Goal: Information Seeking & Learning: Learn about a topic

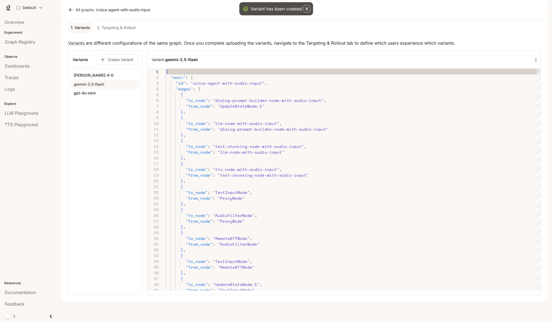
click at [110, 98] on button "gpt-4o-mini" at bounding box center [105, 93] width 70 height 9
click at [115, 33] on link "2. Targeting & Rollout" at bounding box center [116, 27] width 43 height 11
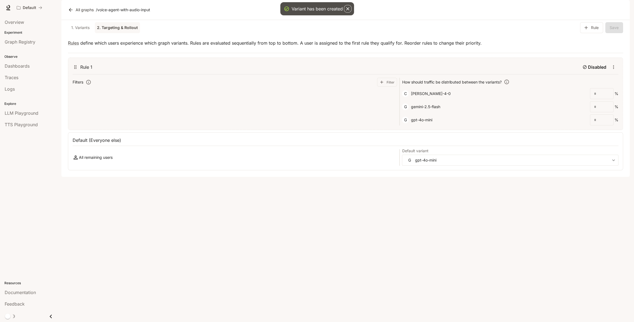
click at [78, 33] on link "1. Variants" at bounding box center [80, 27] width 25 height 11
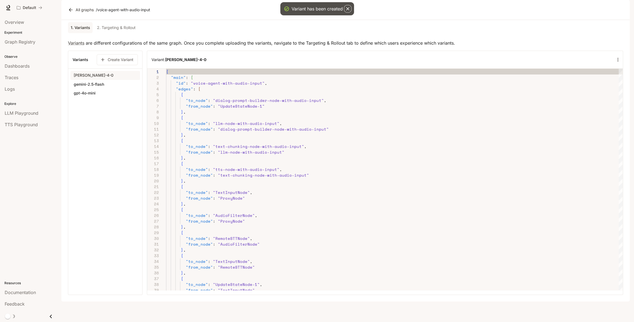
click at [116, 89] on button "gemini-2.5-flash" at bounding box center [105, 84] width 70 height 9
click at [127, 89] on button "gemini-2.5-flash" at bounding box center [105, 84] width 70 height 9
type button "[object Object]"
click at [552, 63] on icon "button" at bounding box center [617, 59] width 5 height 5
click at [552, 95] on p "Delete" at bounding box center [608, 94] width 13 height 7
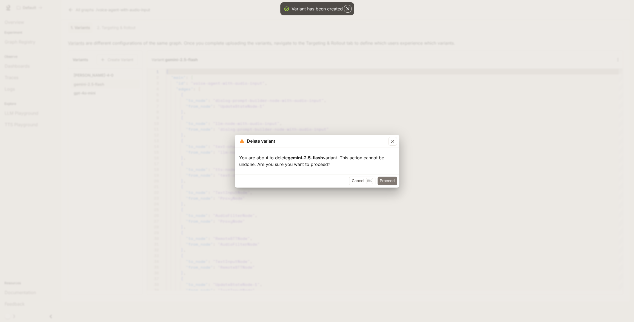
click at [386, 185] on button "Proceed" at bounding box center [387, 181] width 19 height 9
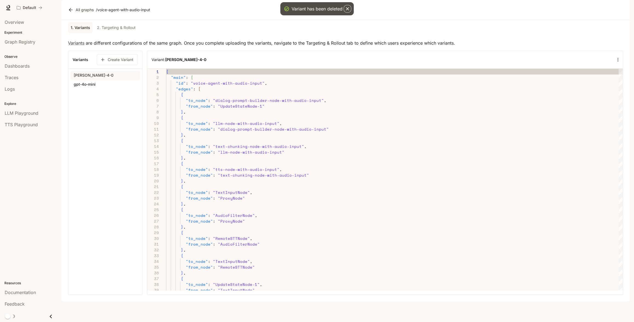
click at [117, 33] on link "2. Targeting & Rollout" at bounding box center [116, 27] width 43 height 11
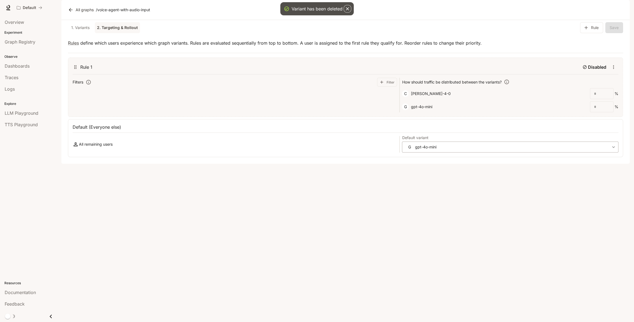
click at [497, 162] on body "Variant has been deleted Skip to main content Default Documentation Documentati…" at bounding box center [317, 161] width 634 height 322
click at [371, 214] on div at bounding box center [317, 161] width 634 height 322
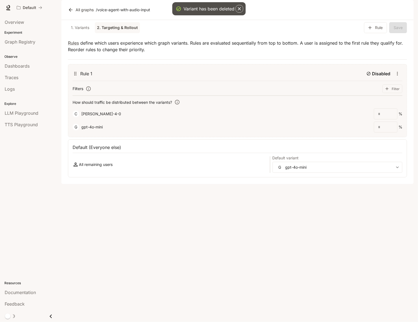
click at [241, 10] on icon "button" at bounding box center [239, 8] width 3 height 3
click at [76, 15] on link "All graphs" at bounding box center [81, 9] width 29 height 11
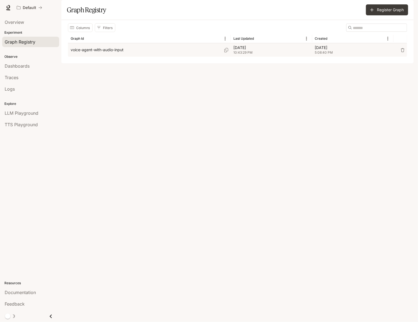
click at [88, 53] on p "voice-agent-with-audio-input" at bounding box center [97, 49] width 53 height 5
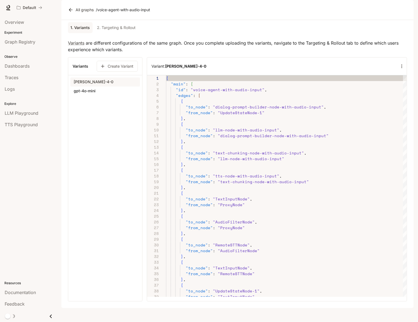
click at [127, 33] on link "2. Targeting & Rollout" at bounding box center [116, 27] width 43 height 11
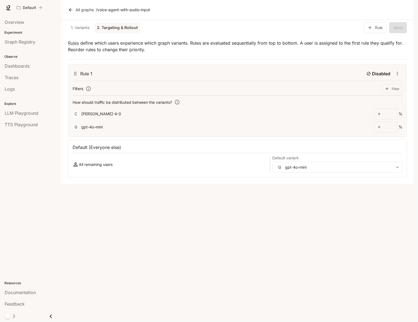
click at [77, 15] on link "All graphs" at bounding box center [81, 9] width 29 height 11
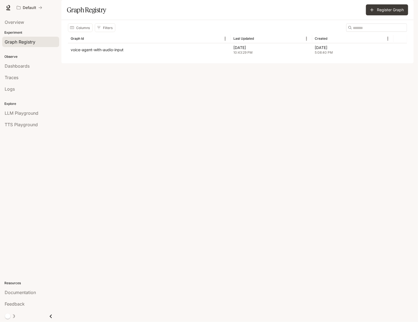
click at [360, 15] on div "Register Graph" at bounding box center [324, 9] width 170 height 11
click at [376, 15] on button "Register Graph" at bounding box center [387, 9] width 42 height 11
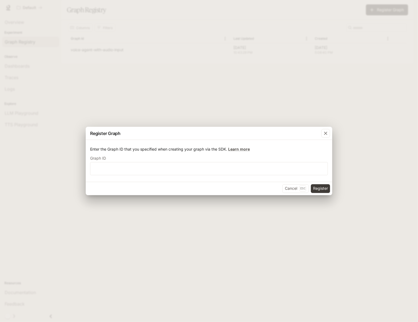
click at [254, 108] on div "Register Graph Enter the Graph ID that you specified when creating your graph v…" at bounding box center [209, 161] width 418 height 322
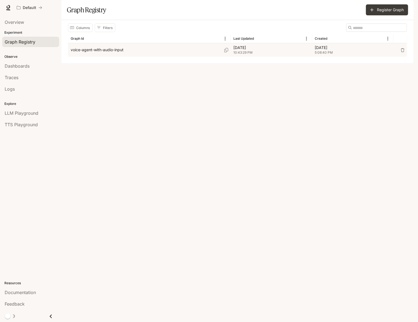
click at [137, 57] on div "voice-agent-with-audio-input" at bounding box center [149, 49] width 157 height 13
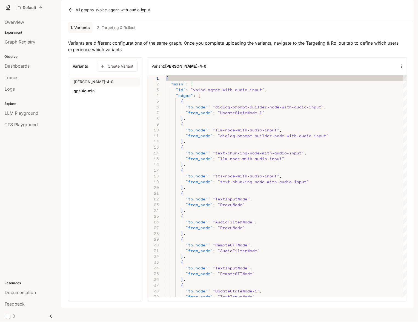
click at [121, 33] on link "2. Targeting & Rollout" at bounding box center [116, 27] width 43 height 11
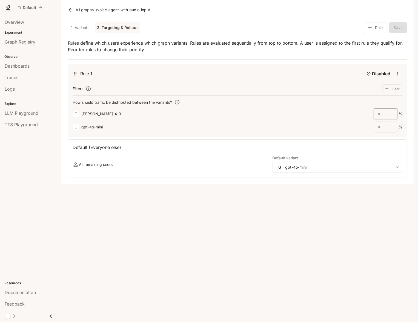
click at [385, 117] on input "number" at bounding box center [385, 113] width 23 height 5
click at [316, 183] on body "Skip to main content Default Documentation Documentation Portal Overview Experi…" at bounding box center [209, 161] width 418 height 322
type input "*"
click at [313, 197] on p "claude-sonnet-4-0" at bounding box center [303, 195] width 40 height 5
click at [38, 44] on div "Graph Registry" at bounding box center [31, 42] width 52 height 7
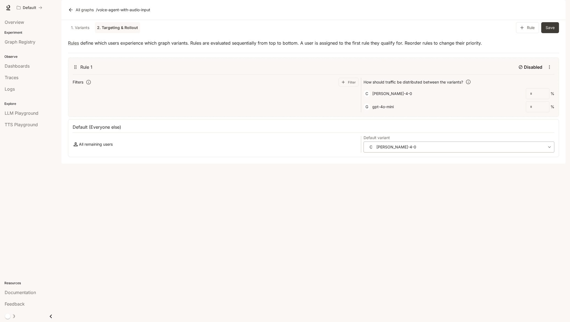
click at [503, 161] on body "Skip to main content Default Documentation Documentation Portal Overview Experi…" at bounding box center [285, 161] width 570 height 322
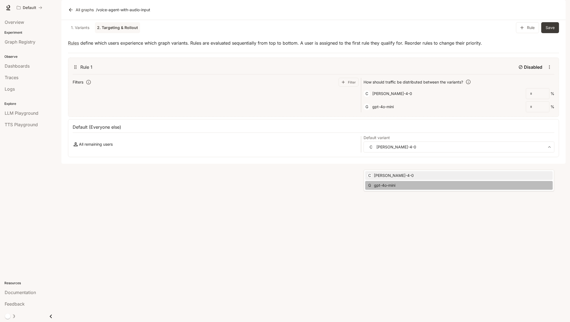
click at [470, 185] on li "G gpt-4o-mini" at bounding box center [459, 185] width 188 height 9
type input "**********"
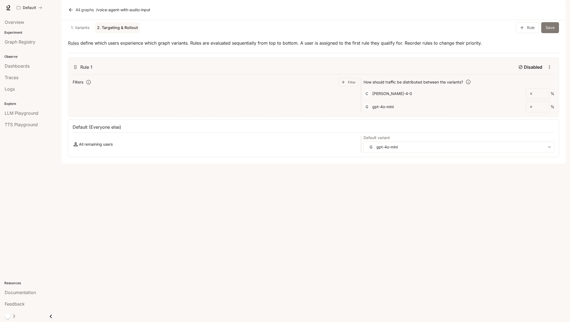
click at [549, 33] on button "Save" at bounding box center [550, 27] width 18 height 11
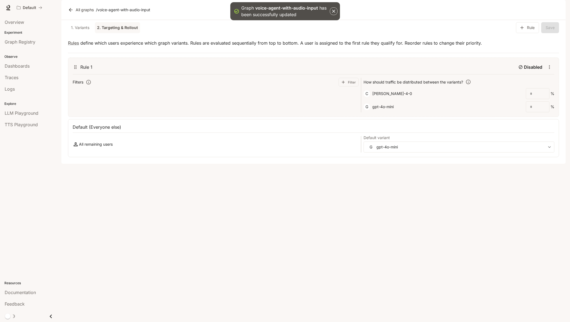
click at [334, 12] on icon "button" at bounding box center [333, 11] width 3 height 3
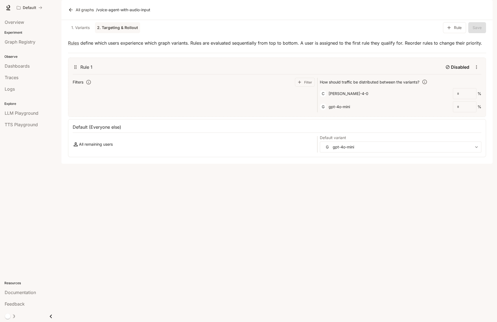
click at [81, 33] on link "1. Variants" at bounding box center [80, 27] width 25 height 11
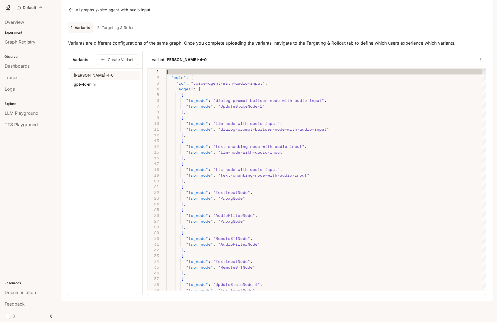
click at [108, 33] on link "2. Targeting & Rollout" at bounding box center [116, 27] width 43 height 11
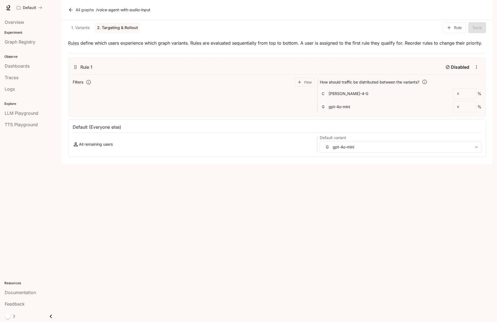
click at [476, 8] on link "Documentation Documentation" at bounding box center [460, 7] width 33 height 11
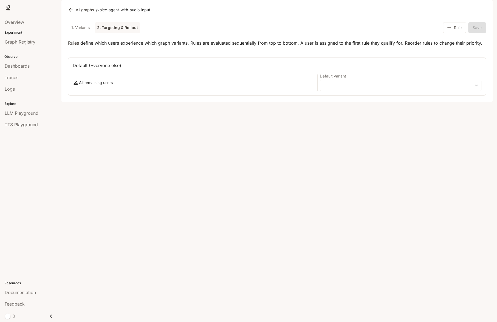
type input "**********"
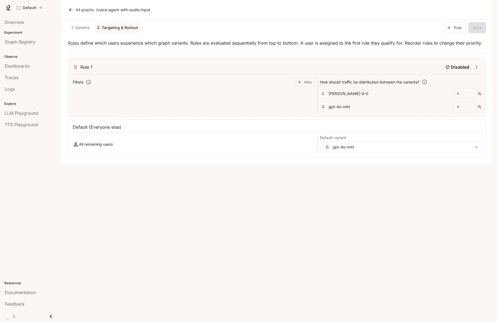
click at [484, 11] on div "button" at bounding box center [485, 8] width 8 height 8
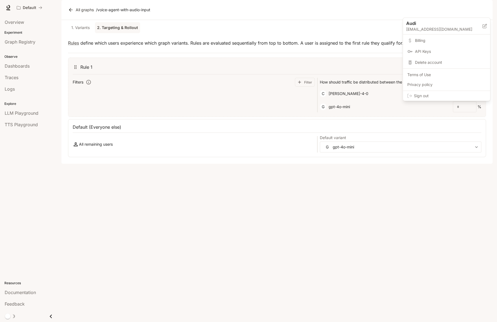
click at [274, 20] on div at bounding box center [248, 161] width 497 height 322
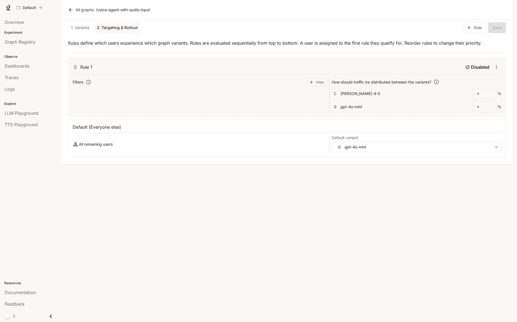
click at [80, 33] on link "1. Variants" at bounding box center [80, 27] width 25 height 11
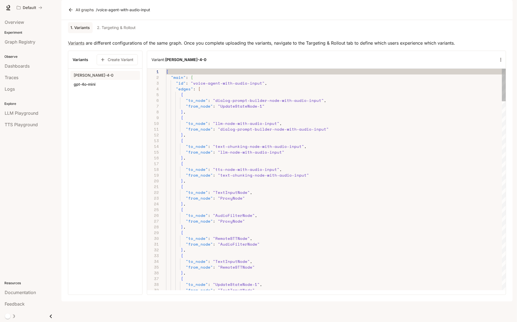
type textarea "**********"
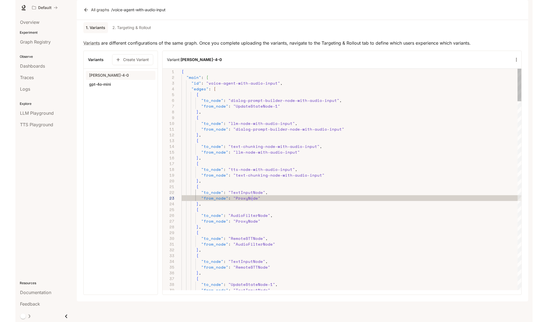
scroll to position [11, 70]
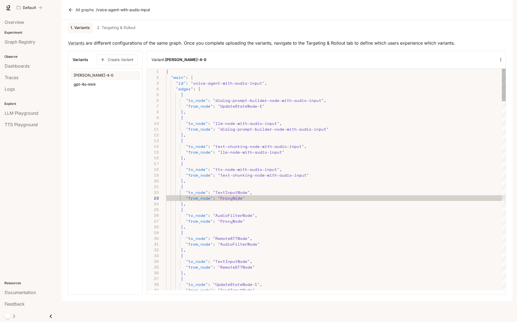
click at [115, 33] on link "2. Targeting & Rollout" at bounding box center [116, 27] width 43 height 11
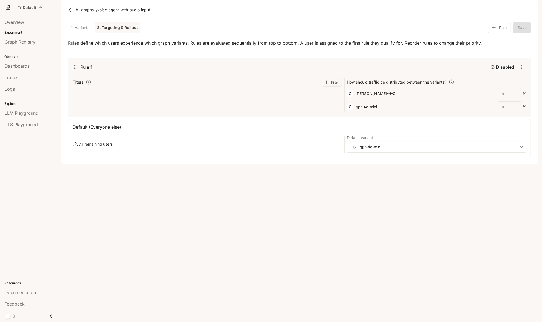
click at [77, 15] on link "All graphs" at bounding box center [81, 9] width 29 height 11
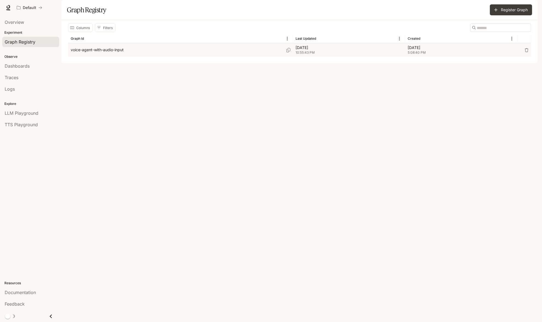
click at [112, 53] on p "voice-agent-with-audio-input" at bounding box center [97, 49] width 53 height 5
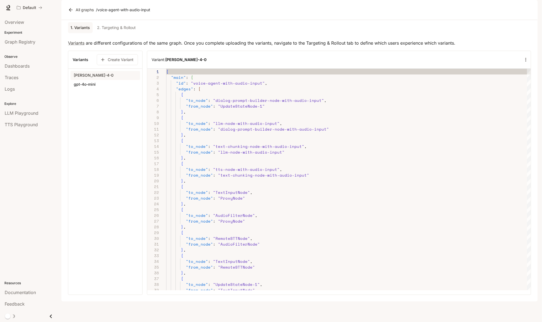
click at [120, 33] on link "2. Targeting & Rollout" at bounding box center [116, 27] width 43 height 11
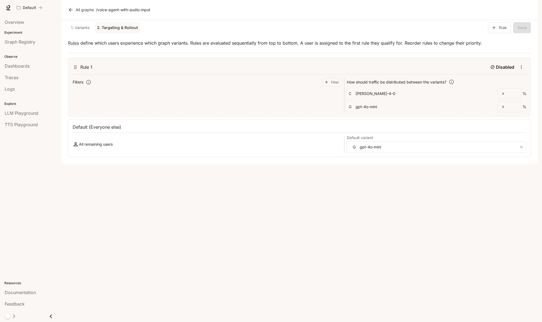
click at [81, 33] on link "1. Variants" at bounding box center [80, 27] width 25 height 11
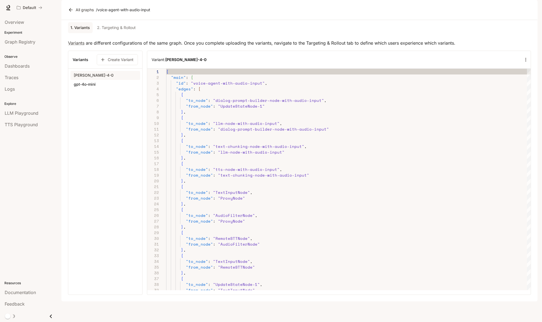
click at [75, 15] on link "All graphs" at bounding box center [81, 9] width 29 height 11
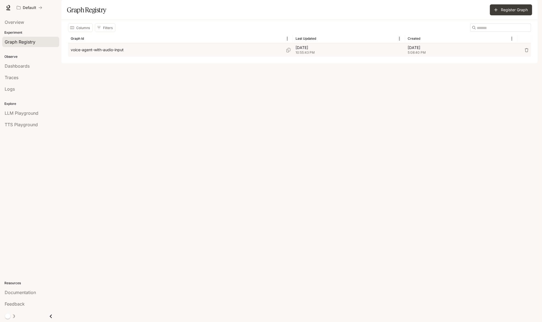
click at [89, 53] on p "voice-agent-with-audio-input" at bounding box center [97, 49] width 53 height 5
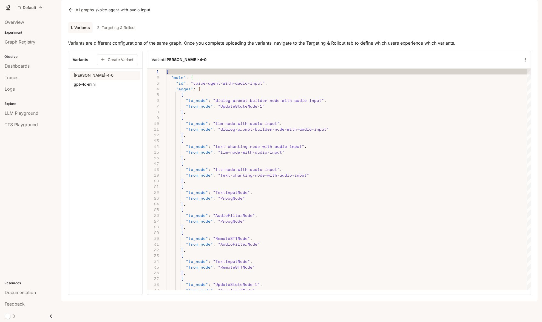
click at [110, 33] on link "2. Targeting & Rollout" at bounding box center [116, 27] width 43 height 11
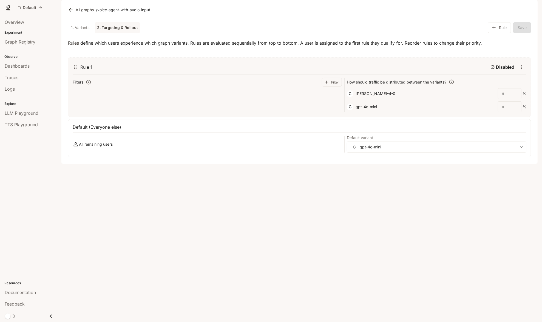
click at [72, 33] on link "1. Variants" at bounding box center [80, 27] width 25 height 11
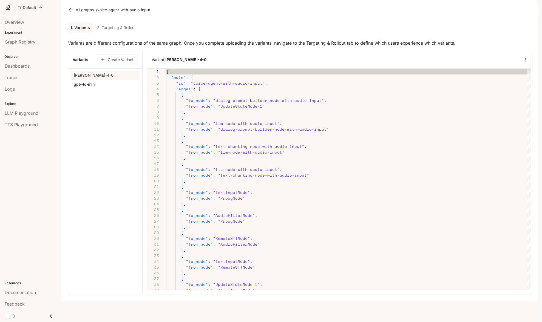
click at [78, 20] on section "All graphs / voice-agent-with-audio-input" at bounding box center [299, 10] width 476 height 20
click at [81, 15] on link "All graphs" at bounding box center [81, 9] width 29 height 11
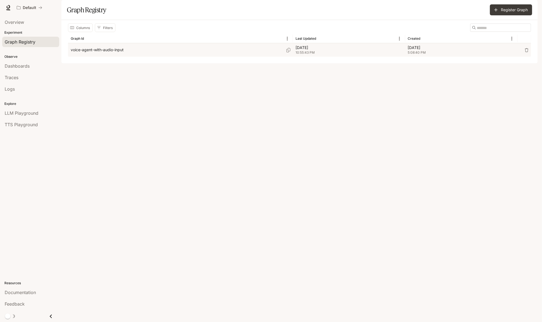
click at [103, 53] on p "voice-agent-with-audio-input" at bounding box center [97, 49] width 53 height 5
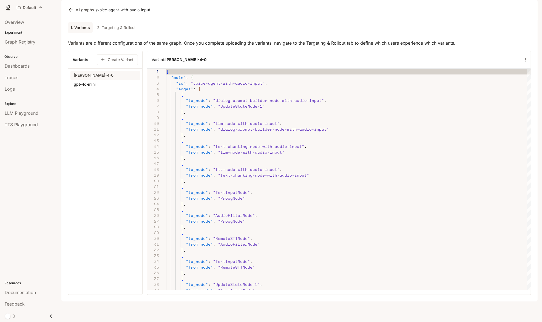
click at [122, 33] on link "2. Targeting & Rollout" at bounding box center [116, 27] width 43 height 11
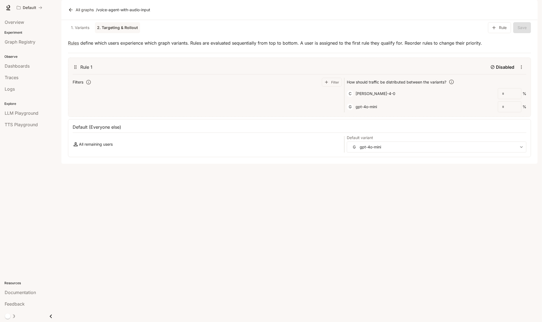
click at [81, 15] on link "All graphs" at bounding box center [81, 9] width 29 height 11
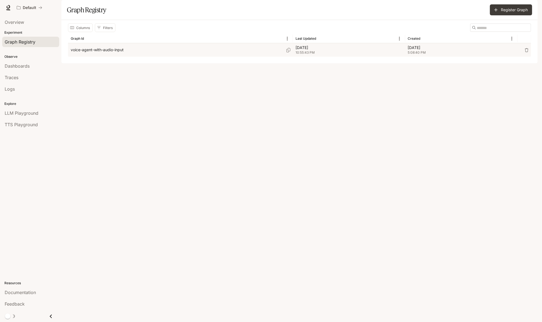
click at [92, 57] on div "voice-agent-with-audio-input" at bounding box center [180, 49] width 219 height 13
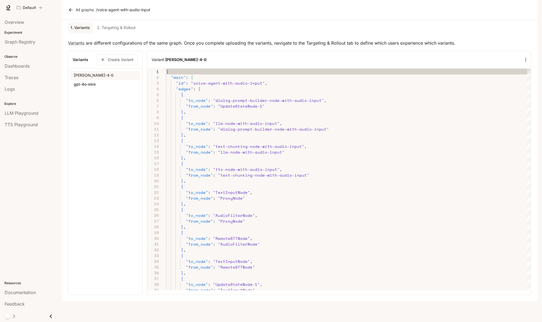
click at [124, 33] on link "2. Targeting & Rollout" at bounding box center [116, 27] width 43 height 11
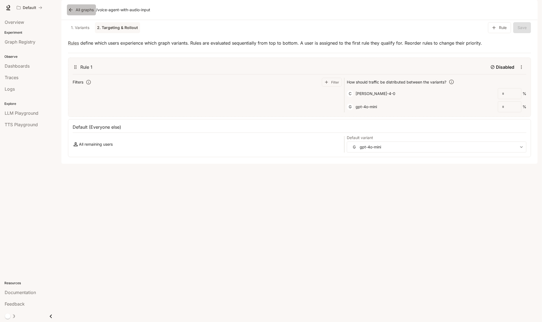
click at [76, 15] on link "All graphs" at bounding box center [81, 9] width 29 height 11
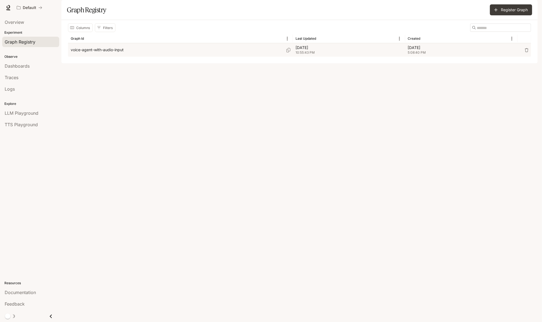
click at [84, 53] on p "voice-agent-with-audio-input" at bounding box center [97, 49] width 53 height 5
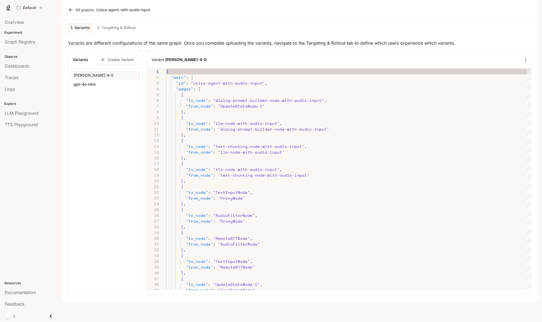
click at [113, 33] on link "2. Targeting & Rollout" at bounding box center [116, 27] width 43 height 11
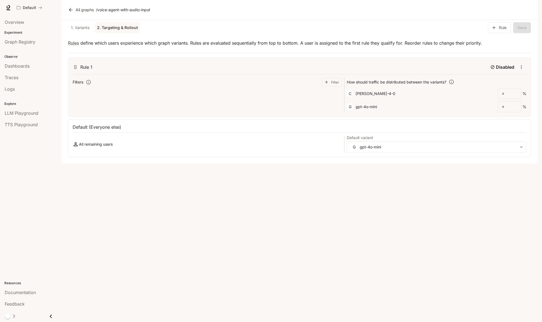
click at [78, 33] on link "1. Variants" at bounding box center [80, 27] width 25 height 11
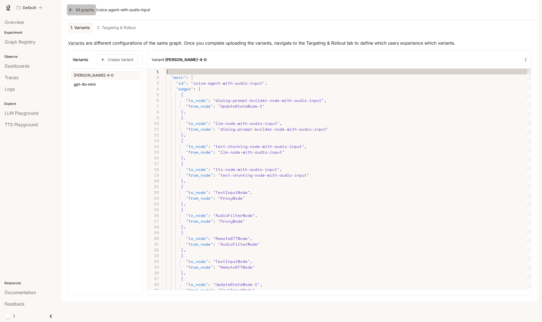
click at [75, 15] on link "All graphs" at bounding box center [81, 9] width 29 height 11
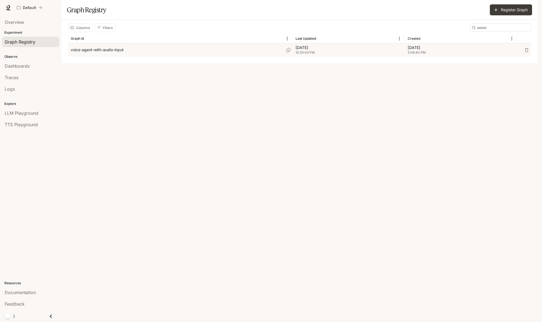
click at [103, 53] on p "voice-agent-with-audio-input" at bounding box center [97, 49] width 53 height 5
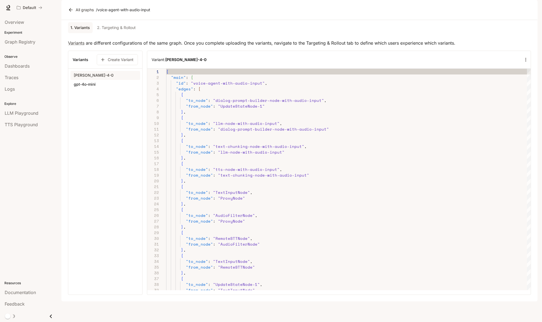
click at [118, 33] on link "2. Targeting & Rollout" at bounding box center [116, 27] width 43 height 11
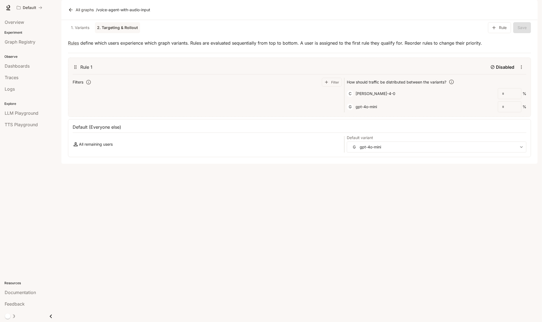
click at [78, 15] on link "All graphs" at bounding box center [81, 9] width 29 height 11
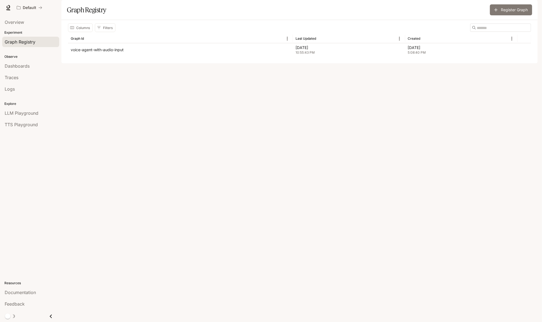
click at [503, 15] on button "Register Graph" at bounding box center [511, 9] width 42 height 11
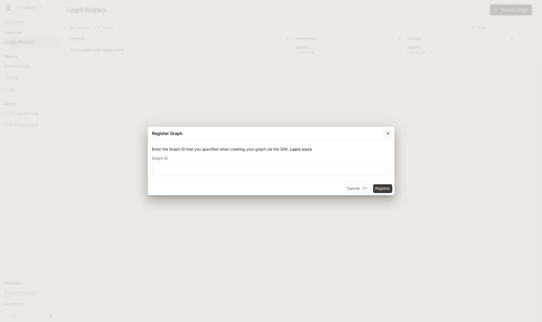
click at [388, 131] on icon "button" at bounding box center [387, 133] width 5 height 5
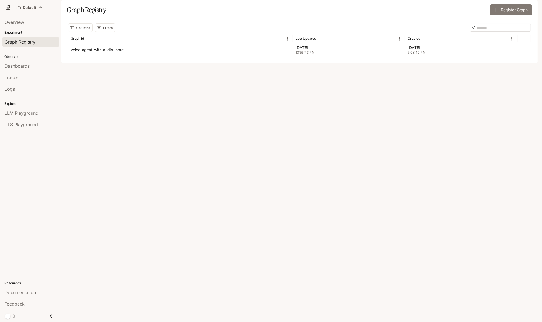
click at [517, 15] on button "Register Graph" at bounding box center [511, 9] width 42 height 11
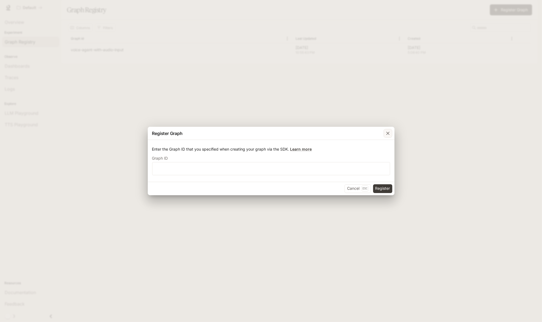
click at [388, 137] on div "button" at bounding box center [388, 133] width 9 height 9
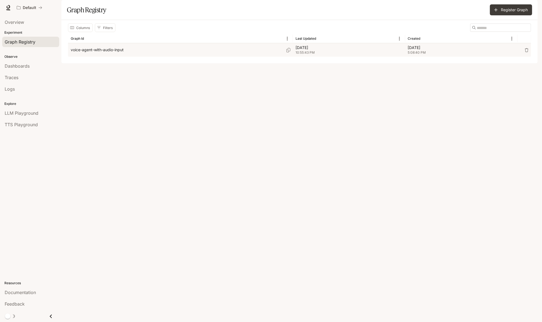
click at [106, 53] on p "voice-agent-with-audio-input" at bounding box center [97, 49] width 53 height 5
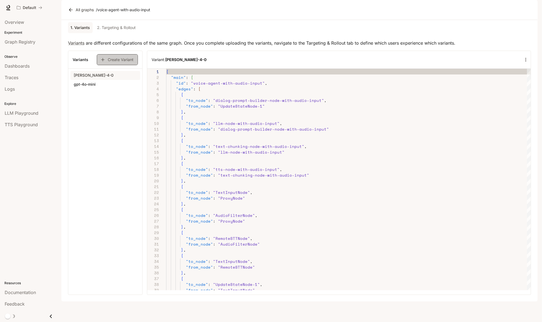
click at [117, 65] on button "Create Variant" at bounding box center [117, 59] width 41 height 11
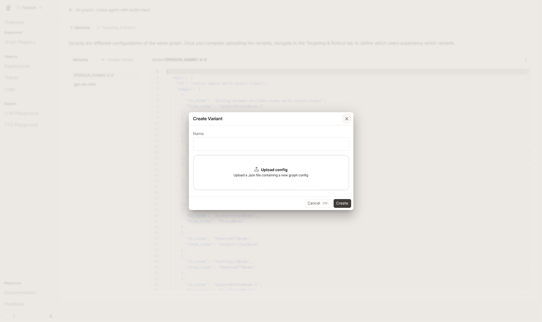
click at [340, 119] on button "button" at bounding box center [346, 118] width 13 height 13
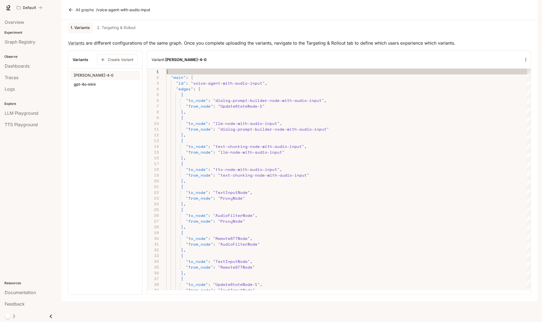
click at [115, 33] on link "2. Targeting & Rollout" at bounding box center [116, 27] width 43 height 11
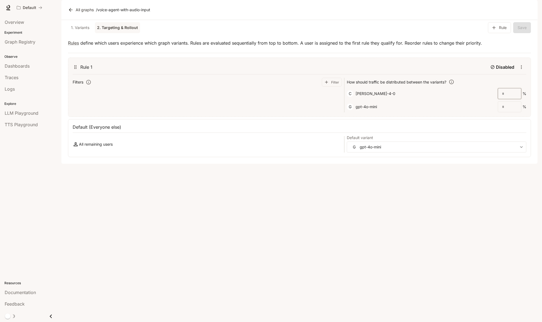
click at [507, 96] on input "number" at bounding box center [509, 93] width 23 height 5
type input "*"
click at [401, 157] on div "**********" at bounding box center [299, 138] width 463 height 38
click at [415, 164] on body "Skip to main content Default Documentation Documentation Portal Overview Experi…" at bounding box center [271, 161] width 542 height 322
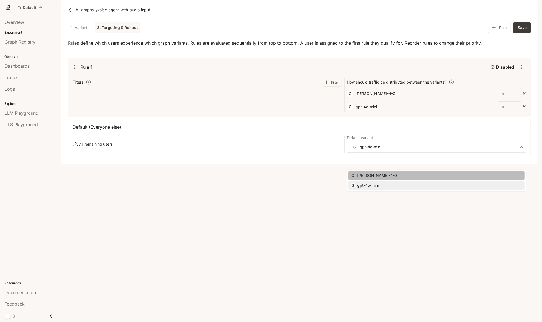
click at [400, 177] on li "C claude-sonnet-4-0" at bounding box center [436, 175] width 176 height 9
type input "**********"
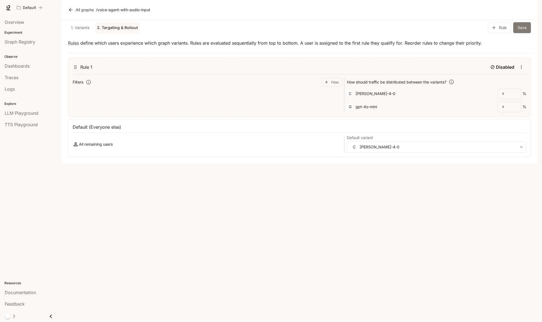
click at [521, 33] on button "Save" at bounding box center [522, 27] width 18 height 11
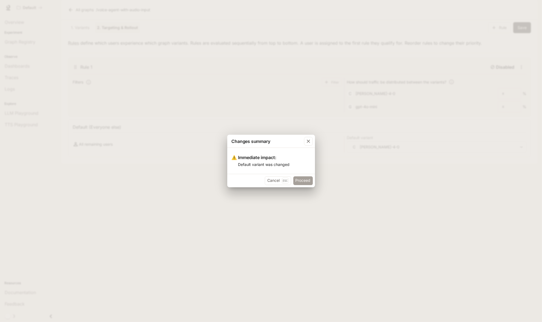
click at [303, 181] on button "Proceed" at bounding box center [302, 181] width 19 height 9
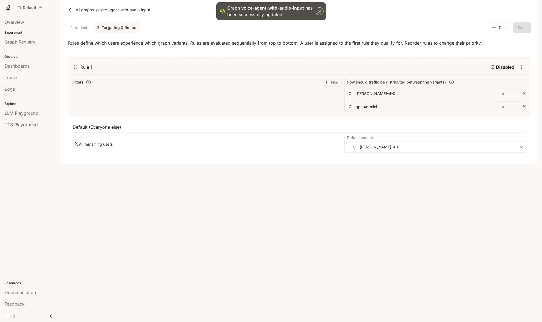
click at [318, 12] on icon "button" at bounding box center [319, 10] width 5 height 5
click at [506, 99] on div "​" at bounding box center [510, 93] width 24 height 11
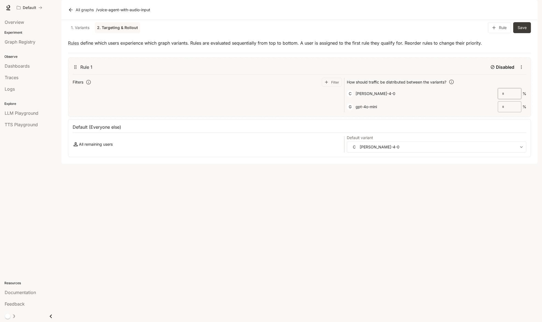
type input "**"
click at [506, 112] on div "​" at bounding box center [510, 106] width 24 height 11
type input "*"
click at [506, 112] on div "* ​" at bounding box center [510, 106] width 24 height 11
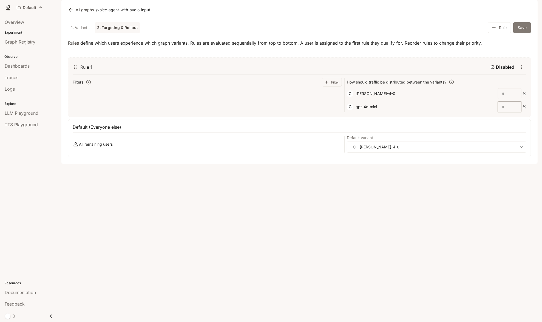
type input "**"
click at [523, 33] on button "Save" at bounding box center [522, 27] width 18 height 11
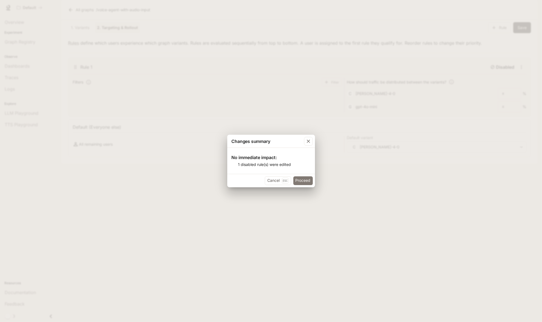
click at [305, 179] on button "Proceed" at bounding box center [302, 181] width 19 height 9
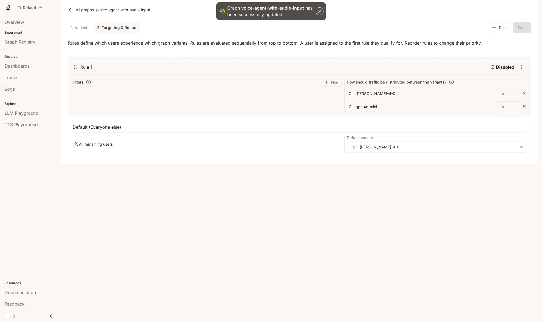
click at [319, 10] on icon "button" at bounding box center [319, 10] width 5 height 5
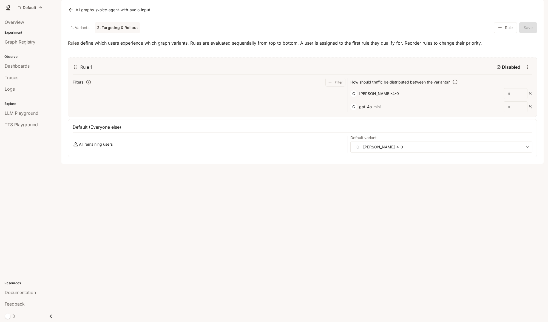
click at [76, 33] on link "1. Variants" at bounding box center [80, 27] width 25 height 11
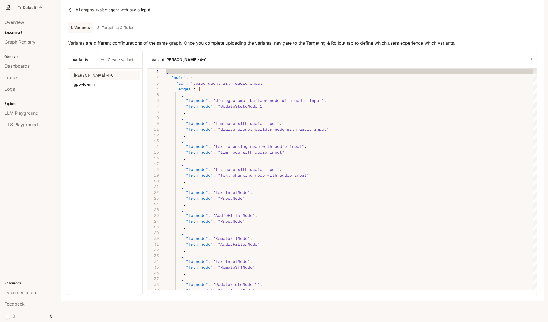
click at [75, 15] on link "All graphs" at bounding box center [81, 9] width 29 height 11
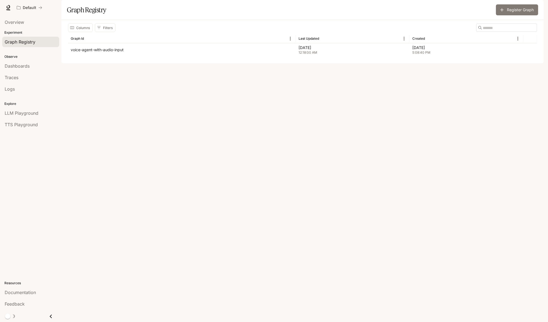
click at [515, 15] on button "Register Graph" at bounding box center [517, 9] width 42 height 11
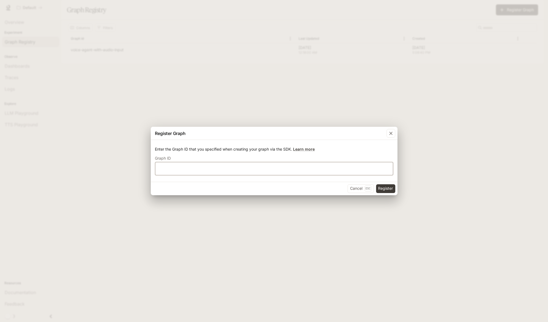
click at [297, 167] on input "text" at bounding box center [273, 168] width 237 height 5
click at [394, 136] on div "button" at bounding box center [391, 133] width 9 height 9
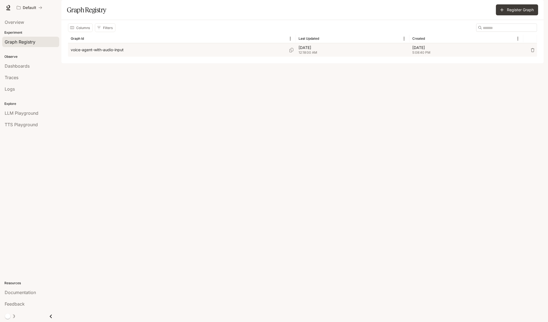
click at [121, 53] on p "voice-agent-with-audio-input" at bounding box center [97, 49] width 53 height 5
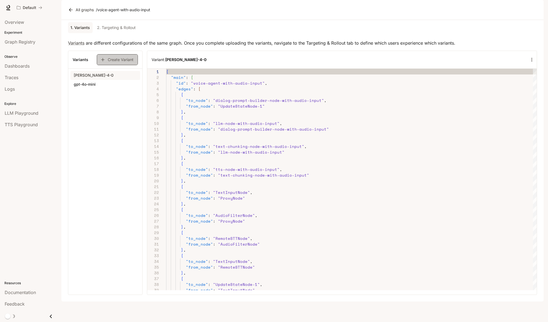
click at [110, 65] on button "Create Variant" at bounding box center [117, 59] width 41 height 11
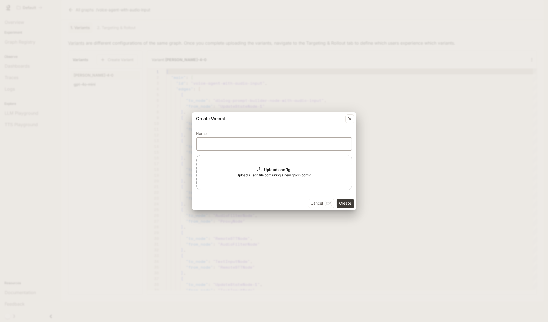
click at [223, 149] on div "​" at bounding box center [274, 144] width 156 height 13
click at [270, 174] on span "Upload a .json file containing a new graph config" at bounding box center [274, 175] width 75 height 5
click at [350, 126] on div "Name ​ Upload config Upload a .json file containing a new graph config" at bounding box center [274, 161] width 164 height 71
click at [350, 121] on icon "button" at bounding box center [349, 118] width 5 height 5
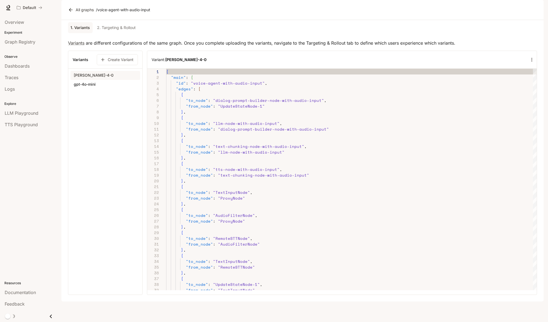
click at [126, 33] on link "2. Targeting & Rollout" at bounding box center [116, 27] width 43 height 11
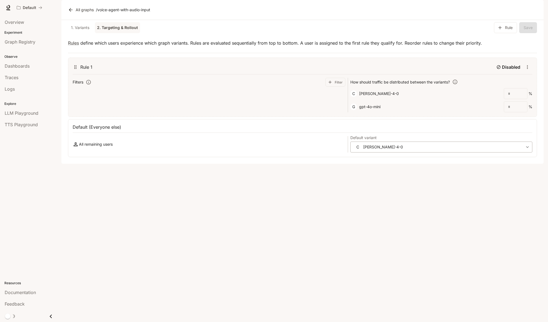
click at [421, 153] on div "**********" at bounding box center [441, 147] width 182 height 11
click at [431, 162] on body "Skip to main content Default Documentation Documentation Portal Overview Experi…" at bounding box center [274, 161] width 548 height 322
click at [391, 227] on div at bounding box center [274, 161] width 548 height 322
click at [384, 164] on body "Skip to main content Default Documentation Documentation Portal Overview Experi…" at bounding box center [274, 161] width 548 height 322
click at [379, 189] on li "G gpt-4o-mini" at bounding box center [441, 185] width 179 height 9
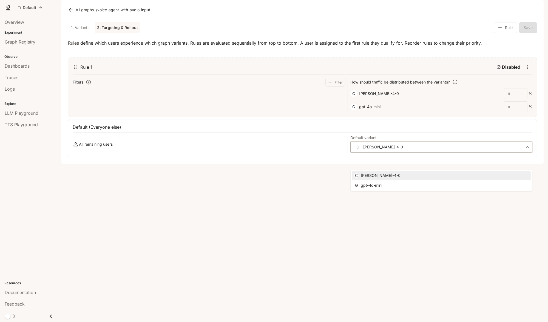
type input "**********"
click at [522, 33] on button "Save" at bounding box center [528, 27] width 18 height 11
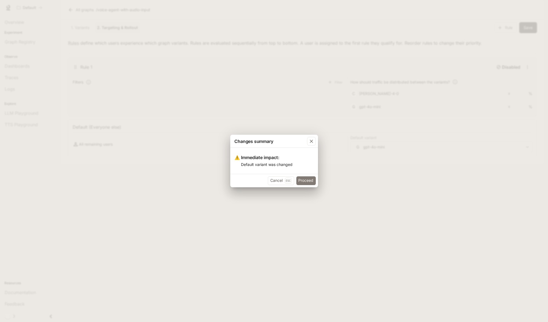
click at [307, 182] on button "Proceed" at bounding box center [305, 181] width 19 height 9
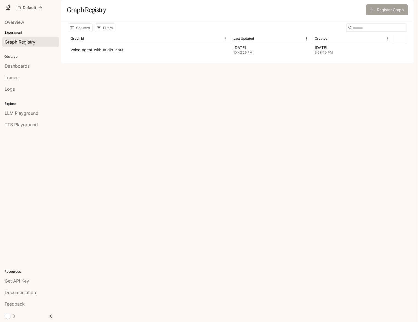
click at [388, 15] on button "Register Graph" at bounding box center [387, 9] width 42 height 11
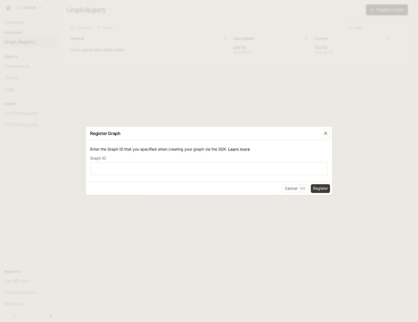
click at [348, 107] on div "Register Graph Enter the Graph ID that you specified when creating your graph v…" at bounding box center [209, 161] width 418 height 322
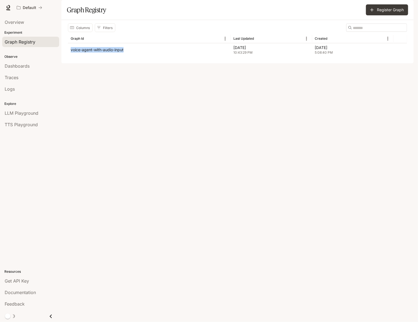
drag, startPoint x: 109, startPoint y: 70, endPoint x: 115, endPoint y: 82, distance: 13.2
click at [115, 63] on div "Columns Filters ​ Graph Id Last Updated Created voice-agent-with-audio-input Se…" at bounding box center [237, 41] width 353 height 43
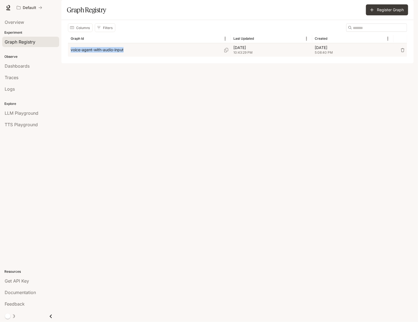
click at [100, 53] on p "voice-agent-with-audio-input" at bounding box center [97, 49] width 53 height 5
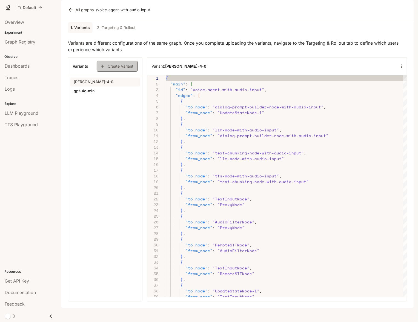
click at [126, 72] on button "Create Variant" at bounding box center [117, 66] width 41 height 11
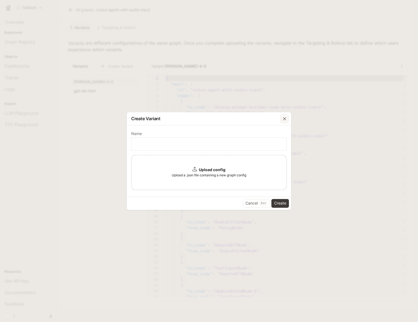
click at [285, 116] on div "button" at bounding box center [284, 119] width 9 height 9
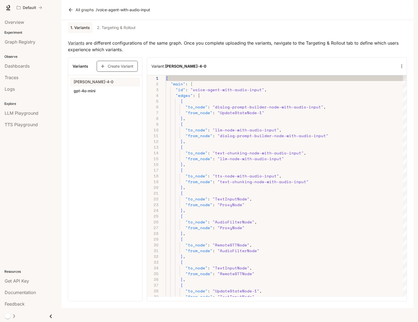
click at [124, 72] on button "Create Variant" at bounding box center [117, 66] width 41 height 11
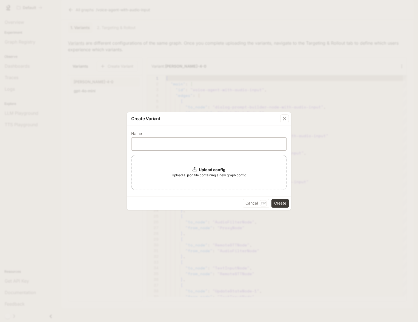
click at [165, 139] on div "​" at bounding box center [209, 144] width 156 height 13
click at [166, 143] on input "text" at bounding box center [209, 143] width 155 height 5
type input "*"
click at [281, 98] on div "Create Variant Name * ​ Upload config Upload a .json file containing a new grap…" at bounding box center [209, 161] width 418 height 322
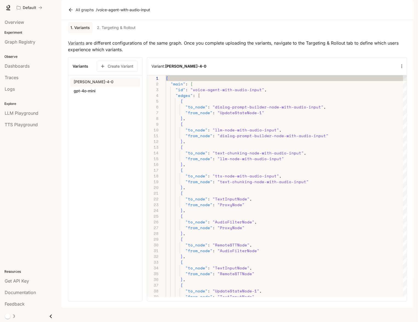
click at [122, 33] on link "2. Targeting & Rollout" at bounding box center [116, 27] width 43 height 11
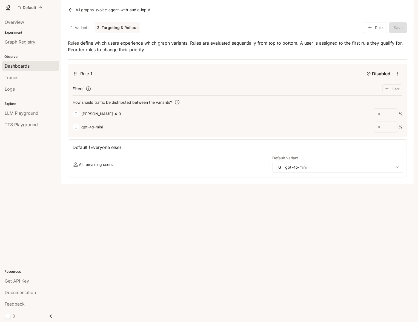
click at [36, 70] on link "Dashboards" at bounding box center [30, 66] width 57 height 10
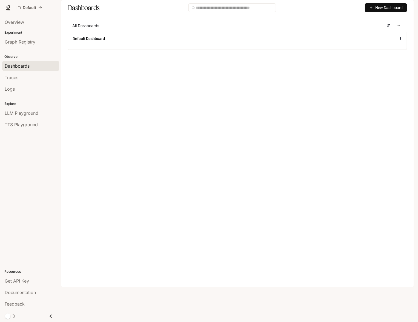
click at [141, 32] on div "All Dashboards" at bounding box center [237, 26] width 339 height 12
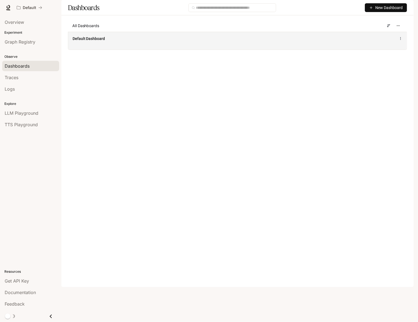
click at [140, 50] on div "Default Dashboard" at bounding box center [237, 41] width 339 height 18
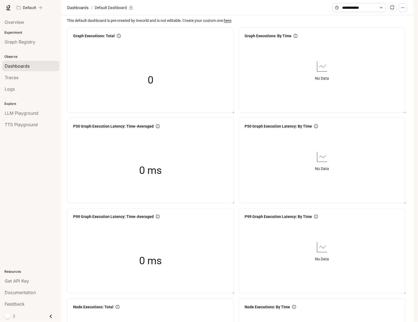
click at [356, 12] on span at bounding box center [359, 7] width 53 height 9
click at [359, 11] on input "text" at bounding box center [359, 8] width 34 height 6
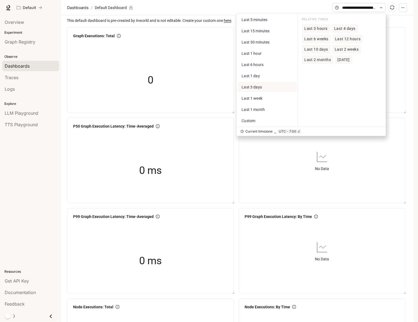
click at [255, 89] on span "Last 3 days" at bounding box center [252, 87] width 20 height 4
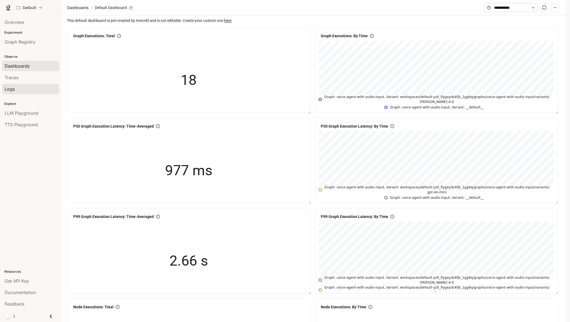
click at [17, 87] on div "Logs" at bounding box center [31, 89] width 52 height 7
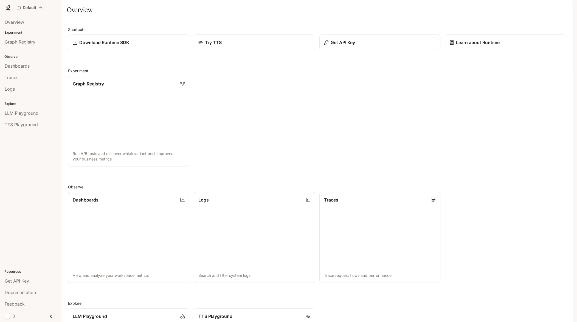
click at [560, 9] on button "button" at bounding box center [564, 7] width 11 height 11
click at [512, 55] on link "API Keys" at bounding box center [526, 52] width 85 height 10
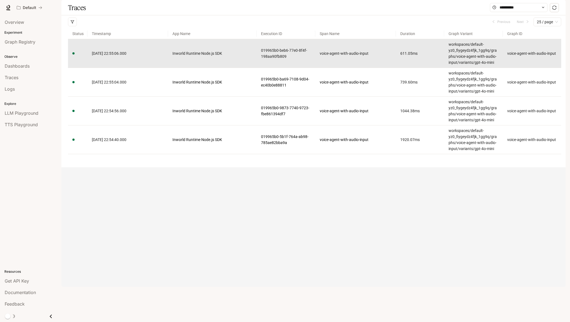
click at [178, 66] on td "Inworld Runtime Node.js SDK" at bounding box center [212, 53] width 89 height 29
click at [189, 56] on link "Inworld Runtime Node.js SDK" at bounding box center [212, 53] width 80 height 6
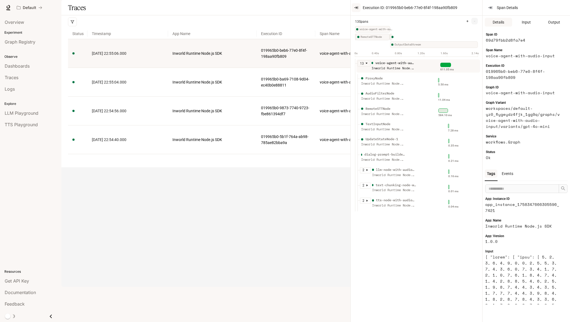
click at [358, 7] on icon "button" at bounding box center [358, 7] width 0 height 2
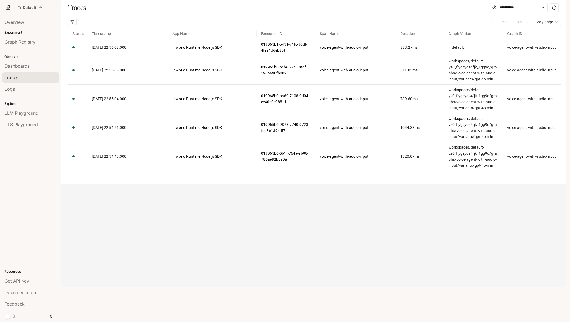
click at [21, 80] on div "Traces" at bounding box center [31, 77] width 52 height 7
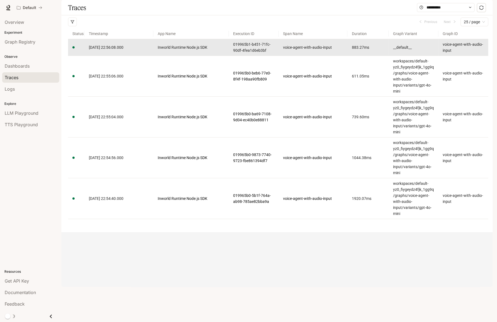
click at [365, 50] on article "883.27 ms" at bounding box center [367, 47] width 32 height 6
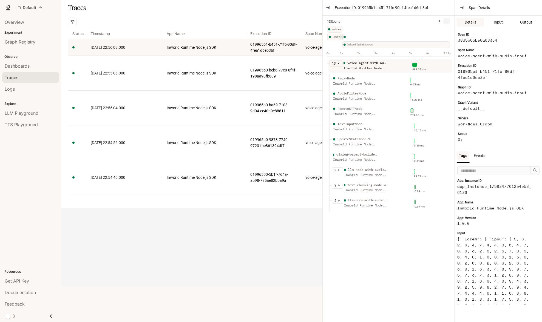
click at [160, 15] on div "Traces" at bounding box center [299, 7] width 476 height 15
click at [327, 11] on button "button" at bounding box center [328, 7] width 9 height 9
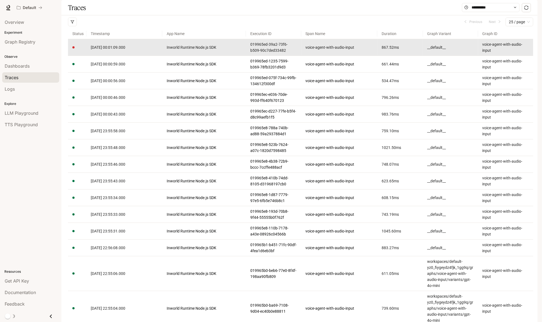
click at [156, 50] on link "2025-09-20 00:01:09.000" at bounding box center [124, 47] width 67 height 6
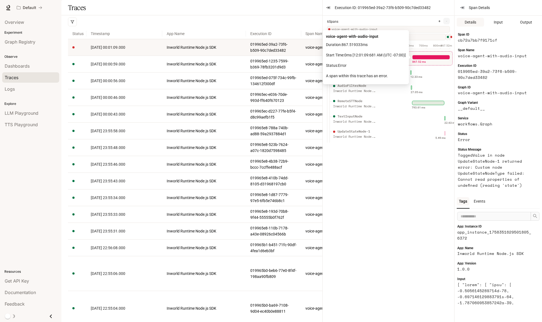
click at [427, 57] on div at bounding box center [431, 57] width 38 height 4
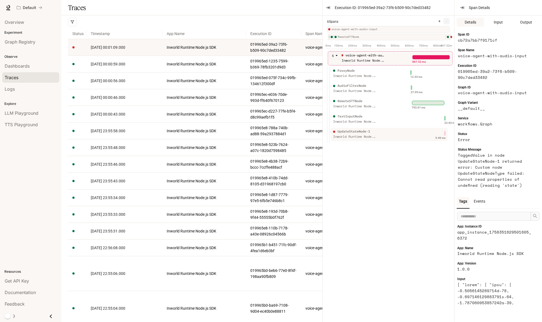
click at [406, 138] on div "UpdateStateNode-1 Inworld Runtime Node.js SDK" at bounding box center [371, 136] width 78 height 14
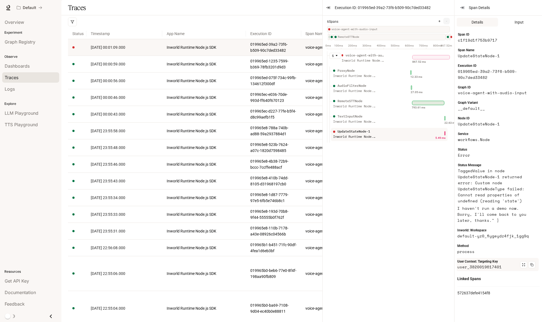
scroll to position [165, 0]
click at [384, 139] on div "UpdateStateNode-1 Inworld Runtime Node.js SDK" at bounding box center [371, 136] width 78 height 14
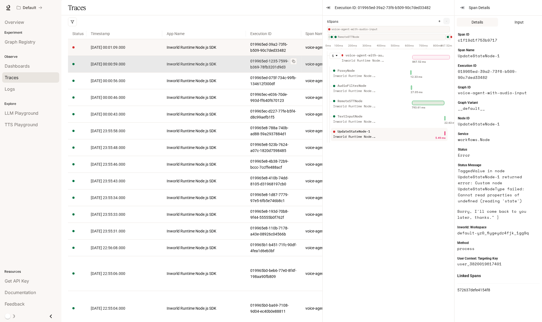
click at [284, 70] on link "019965ed-1235-7599-b369-78fb3201d9d3" at bounding box center [273, 64] width 46 height 12
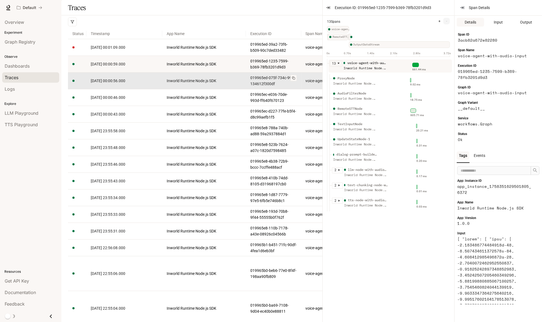
click at [271, 87] on link "019965ed-075f-734c-99fb-134612f300df" at bounding box center [273, 81] width 46 height 12
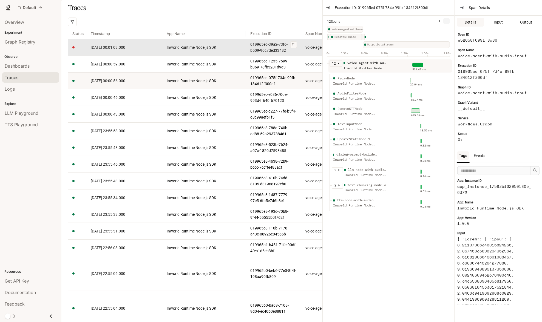
click at [265, 53] on link "019965ed-39a2-73f6-b509-90c7ded33482" at bounding box center [273, 47] width 46 height 12
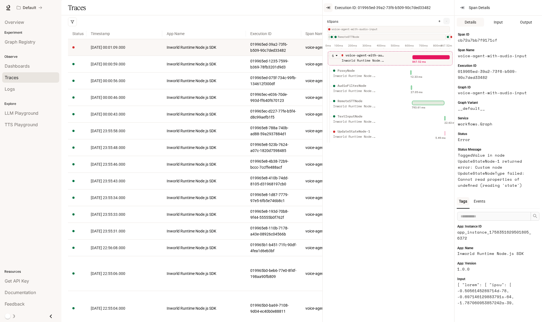
click at [328, 7] on icon "button" at bounding box center [328, 8] width 1 height 2
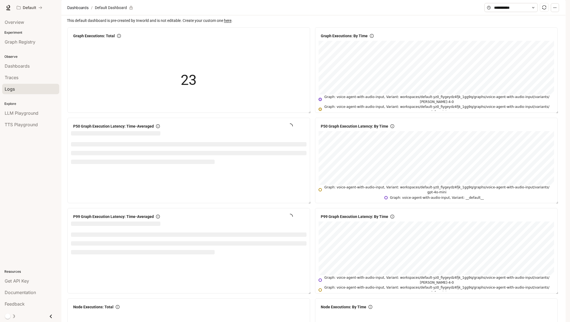
click at [21, 86] on div "Logs" at bounding box center [31, 89] width 52 height 7
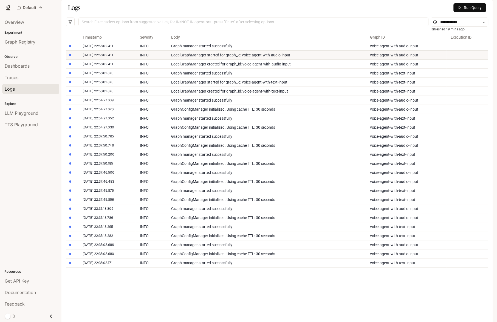
click at [113, 58] on div "[DATE] 22:56:02.411" at bounding box center [98, 55] width 30 height 7
click at [122, 49] on div "2025-09-19 22:56:02.411" at bounding box center [107, 46] width 49 height 7
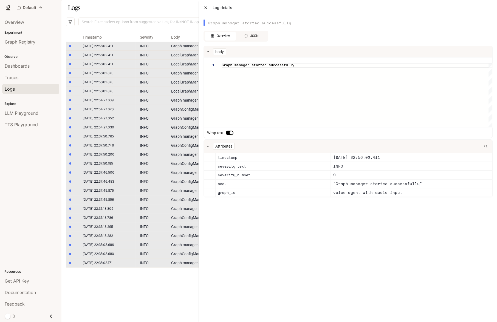
click at [206, 7] on icon "Close" at bounding box center [206, 8] width 2 height 2
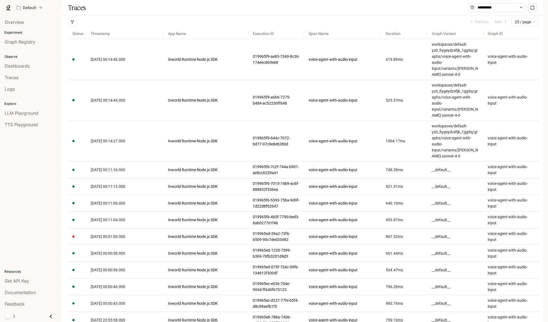
drag, startPoint x: 498, startPoint y: 78, endPoint x: 400, endPoint y: 2, distance: 124.3
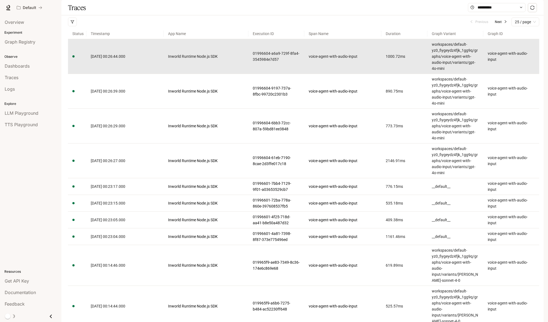
click at [191, 74] on td "Inworld Runtime Node.js SDK" at bounding box center [206, 56] width 85 height 35
click at [195, 74] on td "Inworld Runtime Node.js SDK" at bounding box center [206, 56] width 85 height 35
click at [132, 74] on td "[DATE] 00:26:44.000" at bounding box center [124, 56] width 77 height 35
click at [125, 59] on span "[DATE] 00:26:44.000" at bounding box center [108, 56] width 35 height 4
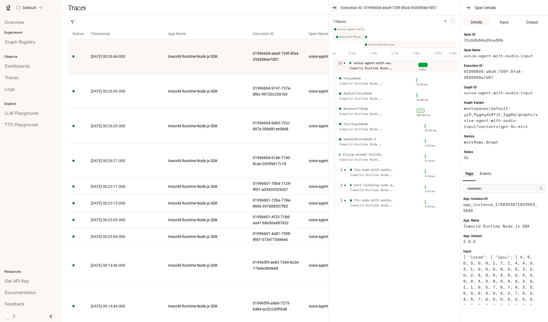
click at [332, 8] on icon "button" at bounding box center [334, 7] width 4 height 4
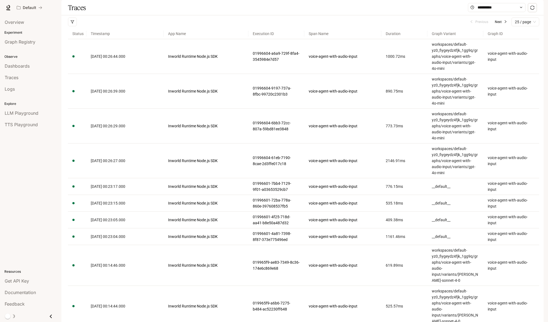
click at [146, 29] on div "Previous Next 25 / page" at bounding box center [303, 21] width 471 height 13
